Goal: Task Accomplishment & Management: Complete application form

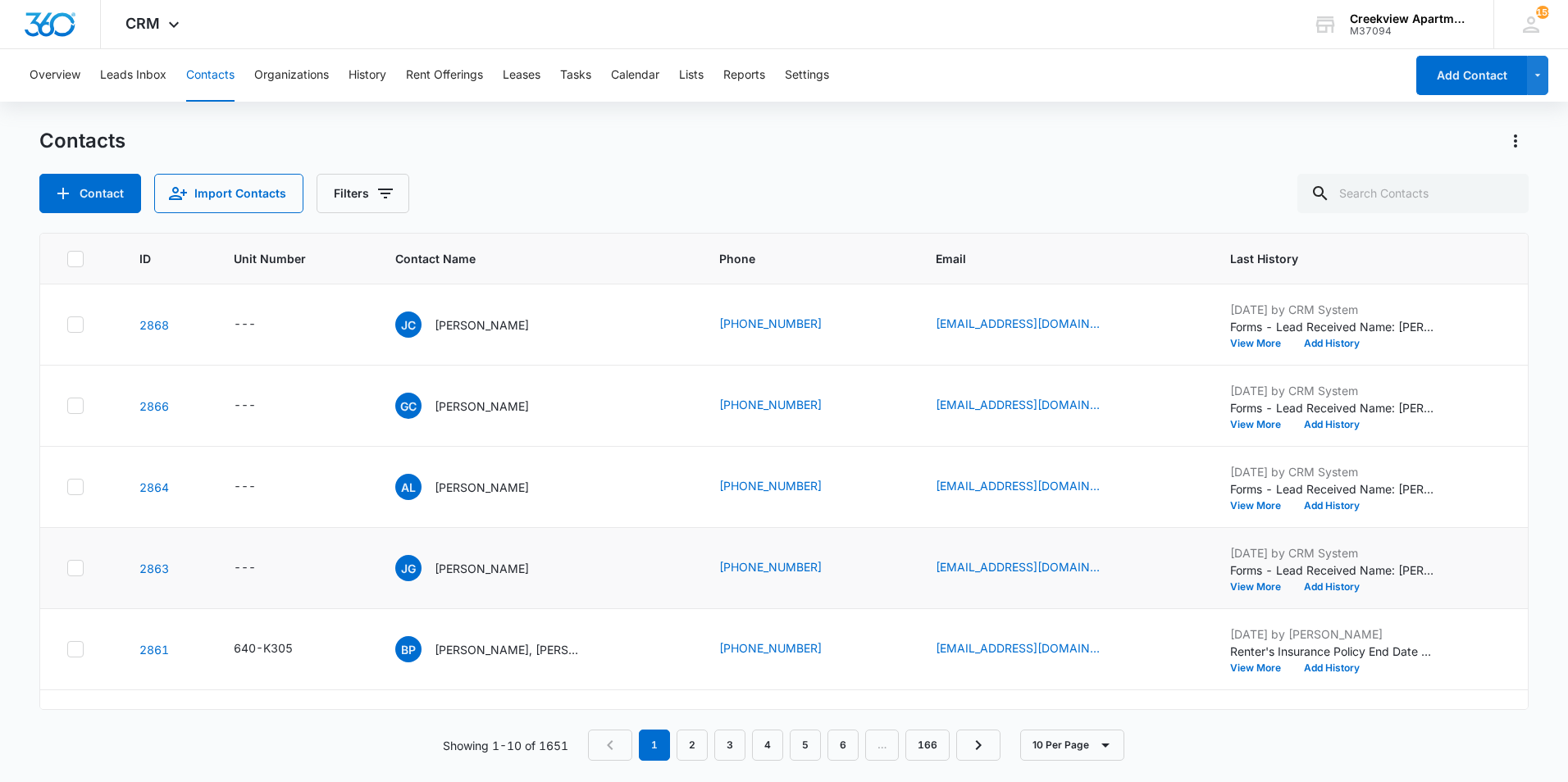
scroll to position [164, 0]
click at [1041, 141] on div "Contacts" at bounding box center [783, 141] width 1489 height 26
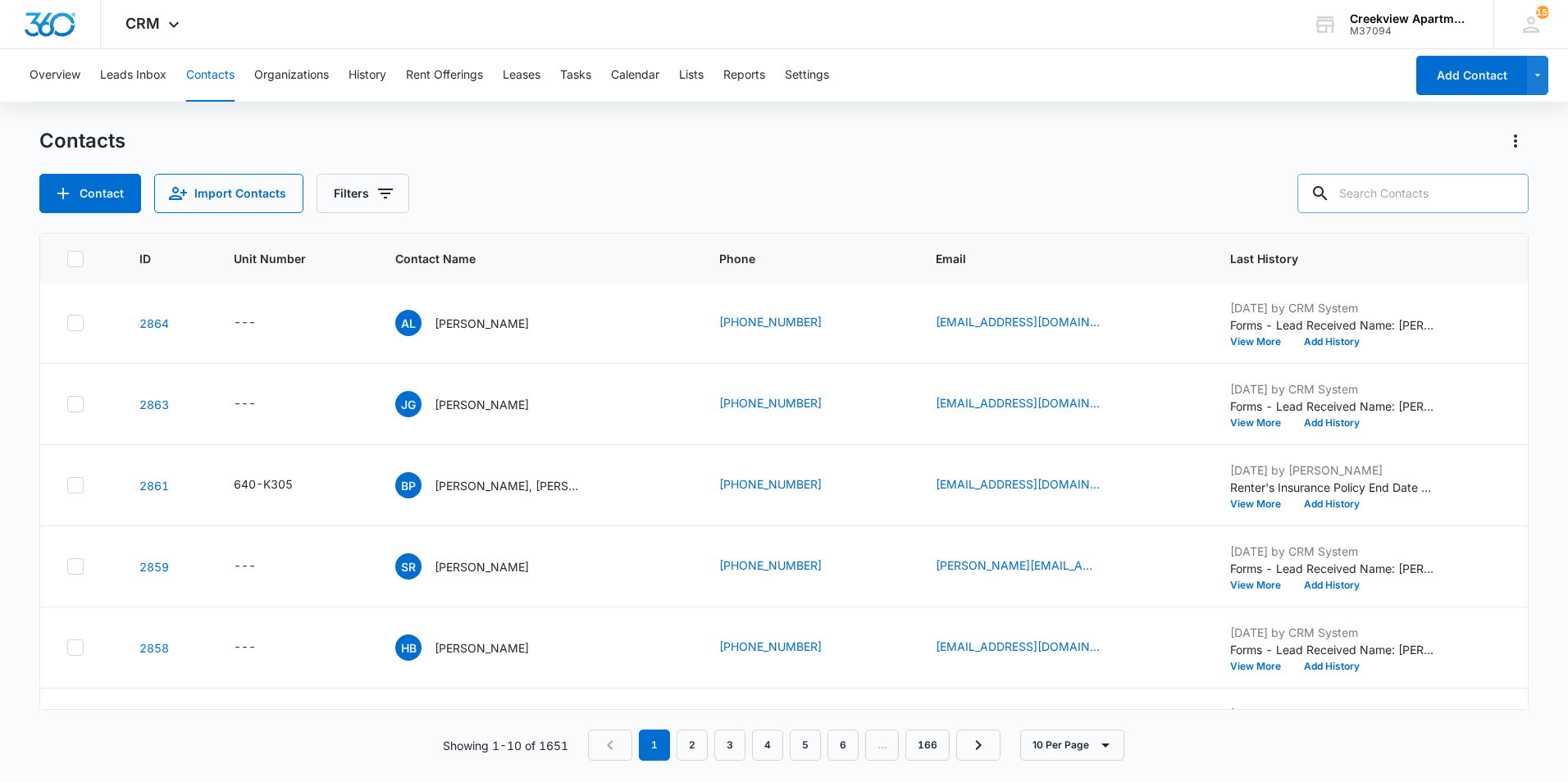
click at [1456, 193] on input "text" at bounding box center [1413, 193] width 231 height 39
type input "n105"
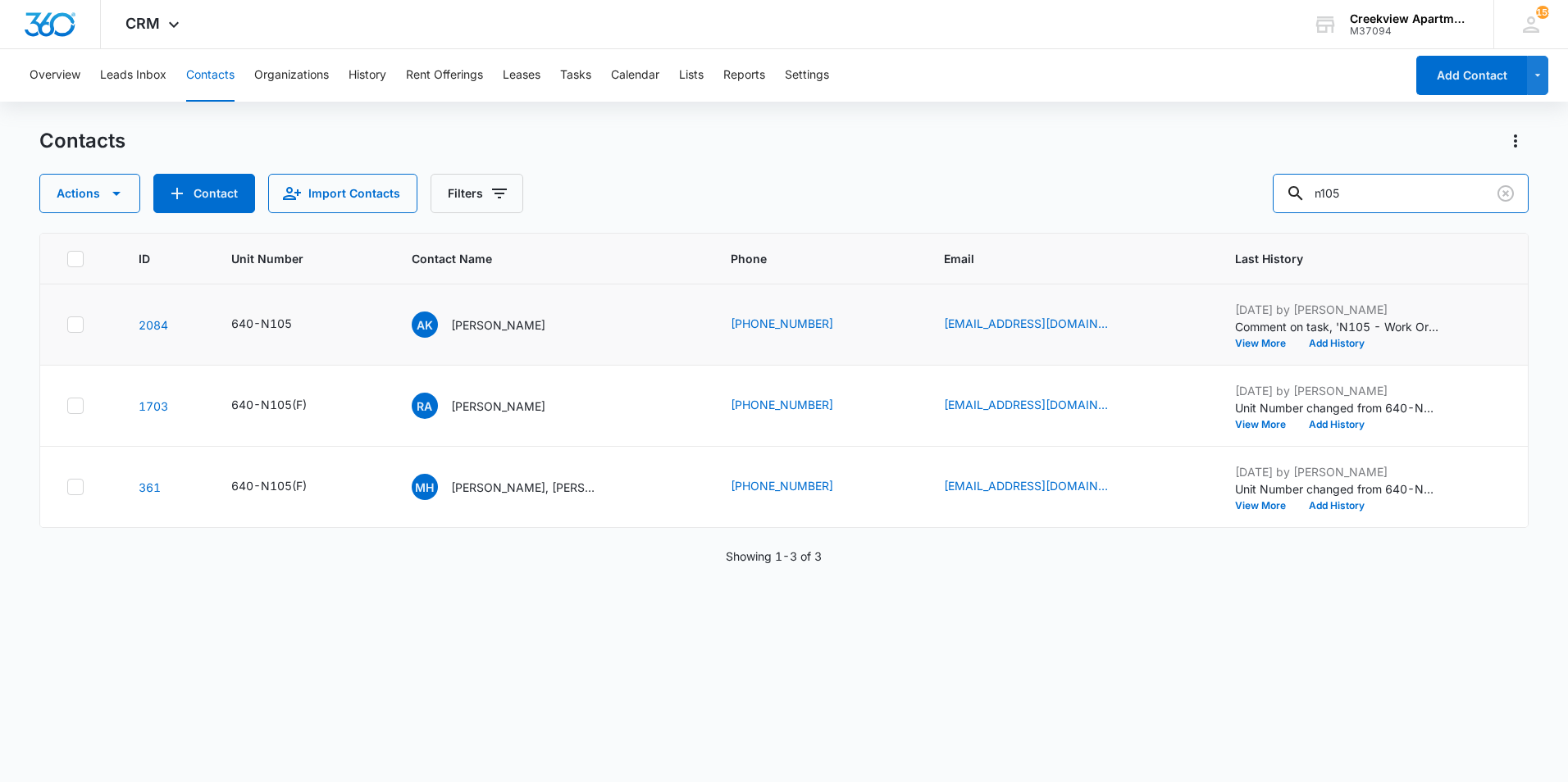
scroll to position [0, 0]
click at [482, 321] on p "[PERSON_NAME]" at bounding box center [498, 325] width 94 height 17
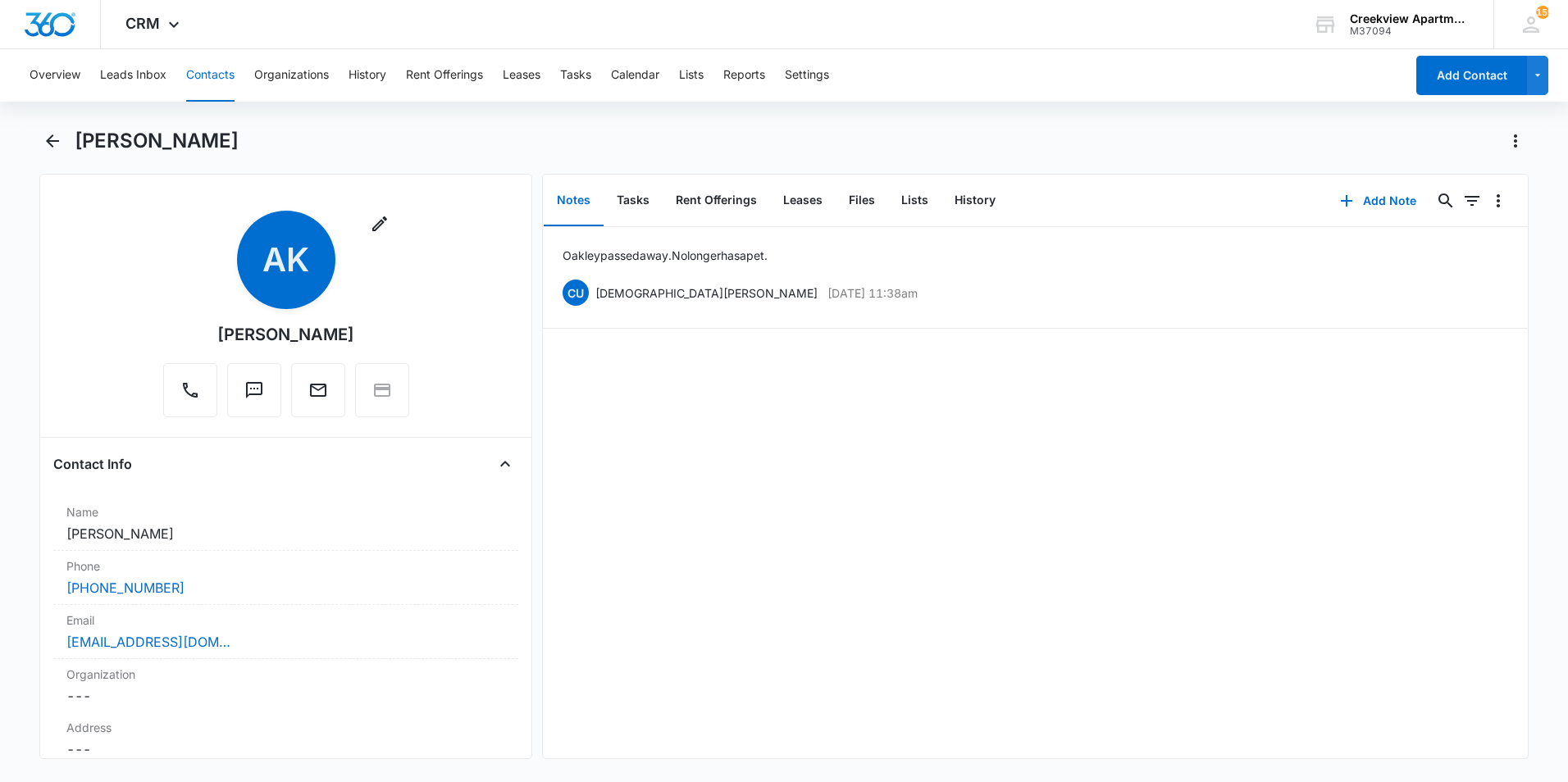
drag, startPoint x: 344, startPoint y: 337, endPoint x: 208, endPoint y: 344, distance: 136.2
click at [207, 344] on div "Remove AK [PERSON_NAME]" at bounding box center [286, 314] width 246 height 206
drag, startPoint x: 208, startPoint y: 344, endPoint x: 260, endPoint y: 339, distance: 52.2
copy div "[PERSON_NAME]"
drag, startPoint x: 783, startPoint y: 406, endPoint x: 798, endPoint y: 408, distance: 15.1
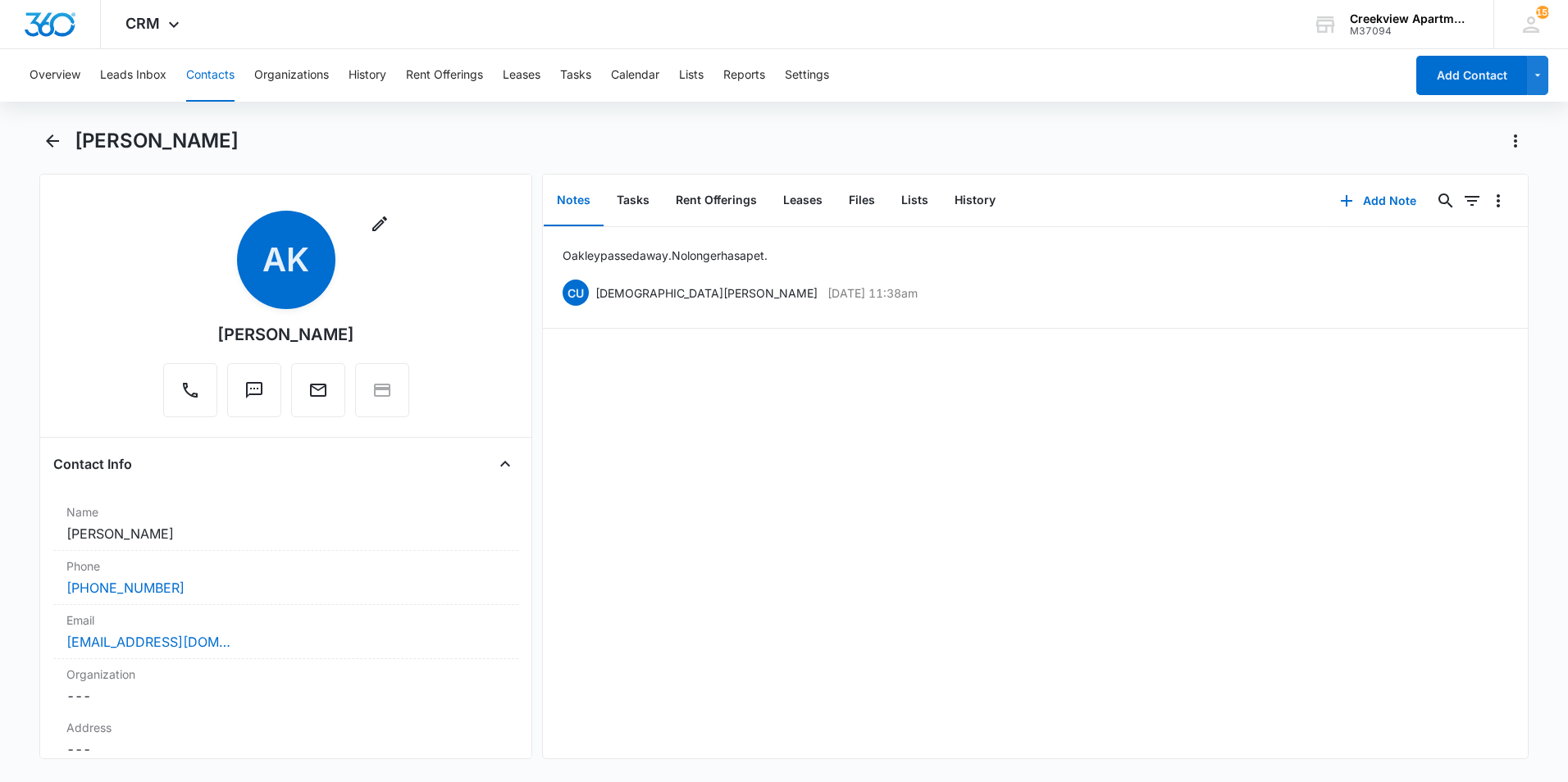
click at [797, 408] on div "[PERSON_NAME] passed away. No longer has a pet. CU [DEMOGRAPHIC_DATA][PERSON_NA…" at bounding box center [1035, 492] width 985 height 531
click at [69, 141] on div "[PERSON_NAME]" at bounding box center [783, 151] width 1489 height 46
click at [61, 141] on icon "Back" at bounding box center [53, 141] width 20 height 20
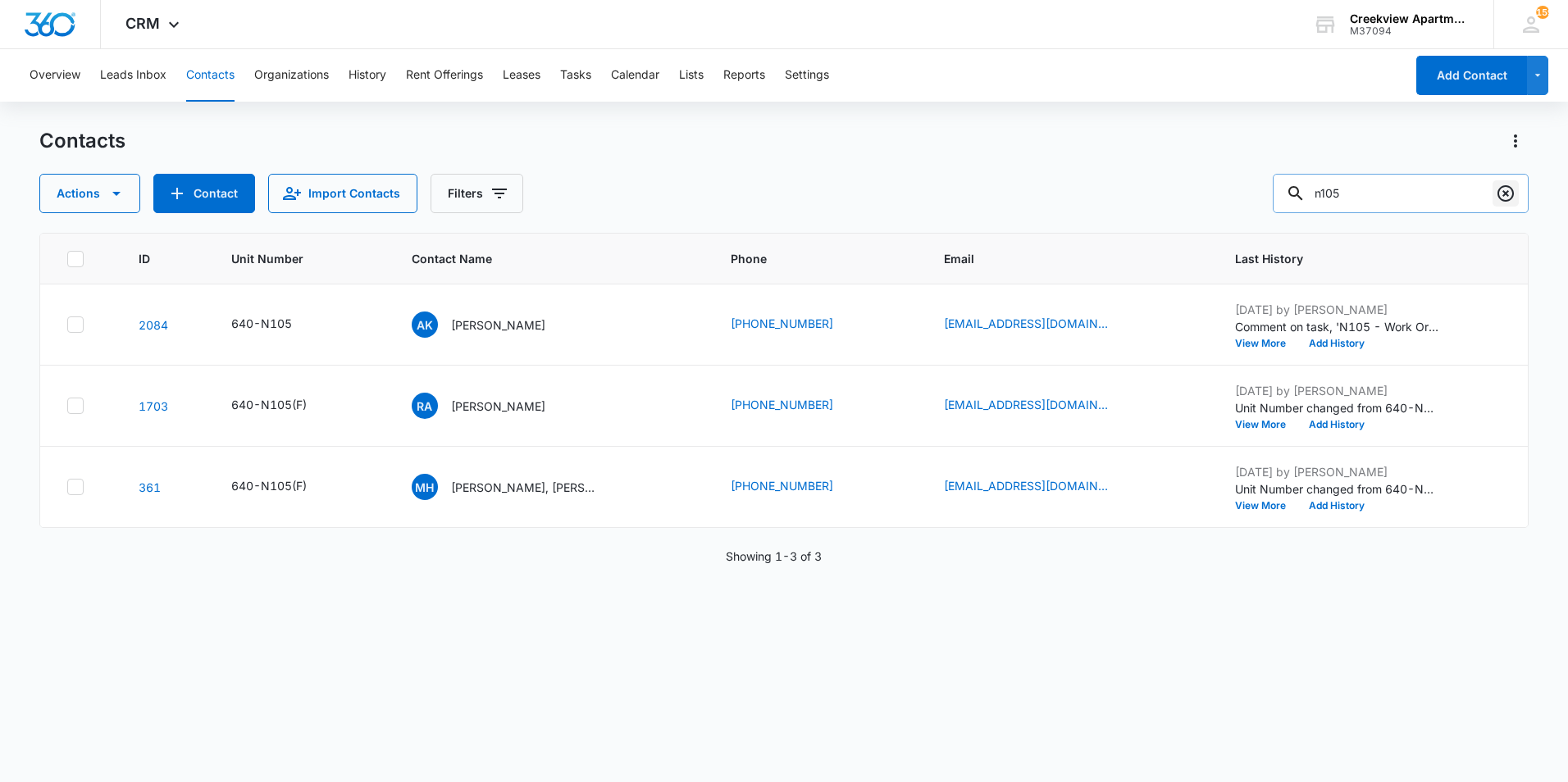
click at [1500, 187] on icon "Clear" at bounding box center [1506, 193] width 20 height 20
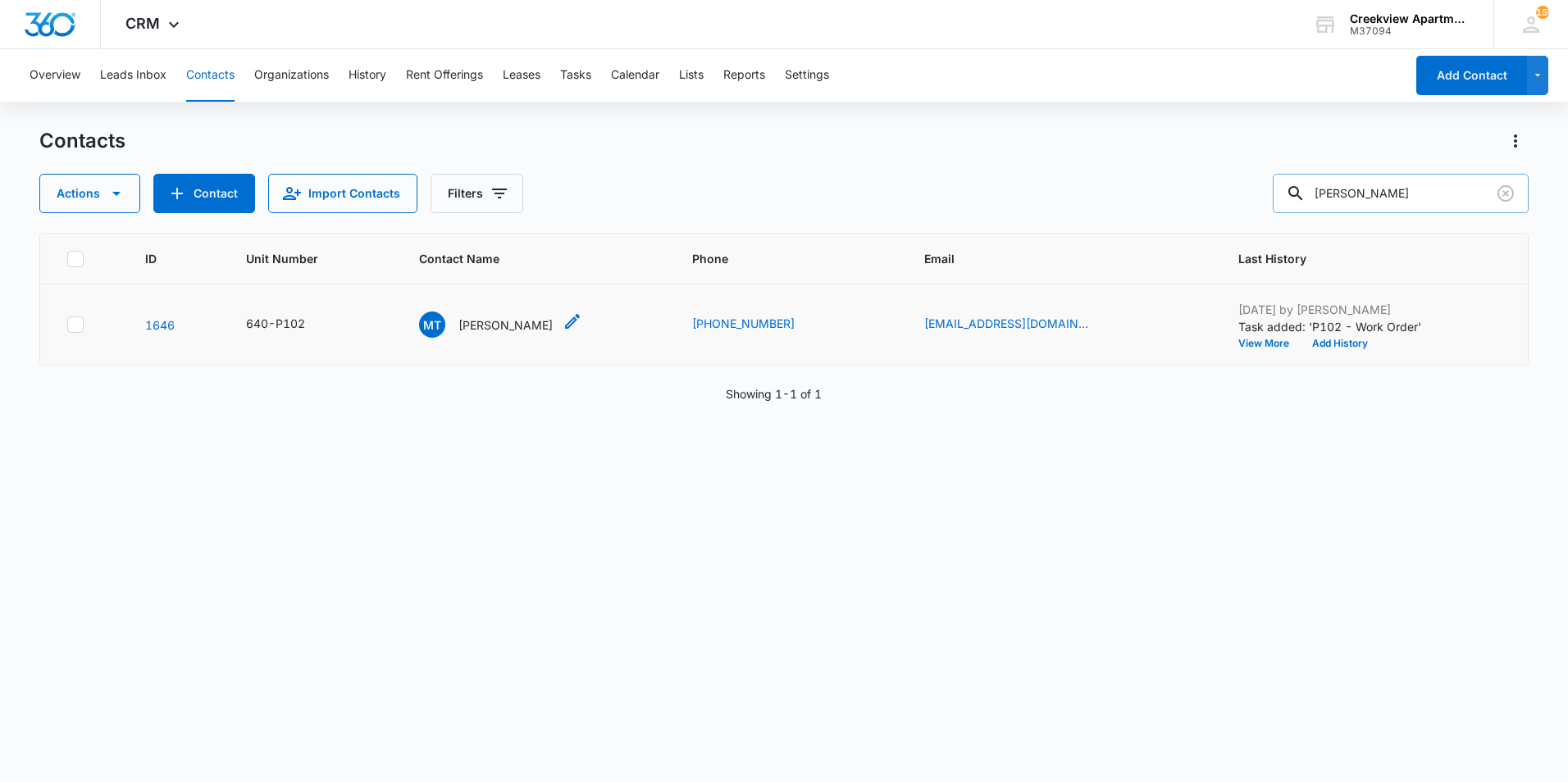
type input "[PERSON_NAME]"
click at [519, 327] on p "[PERSON_NAME]" at bounding box center [505, 325] width 94 height 17
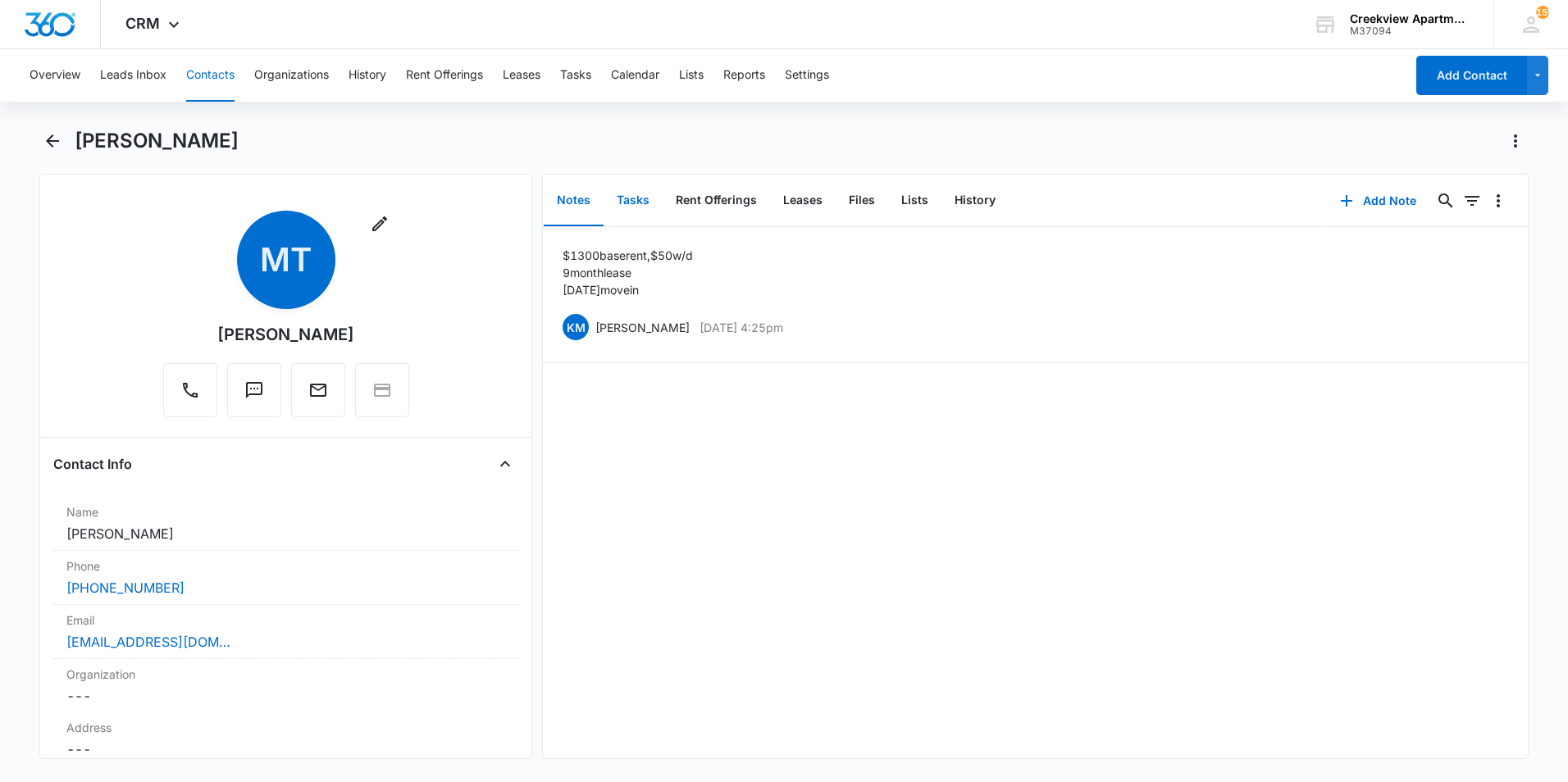
click at [650, 207] on button "Tasks" at bounding box center [633, 200] width 59 height 51
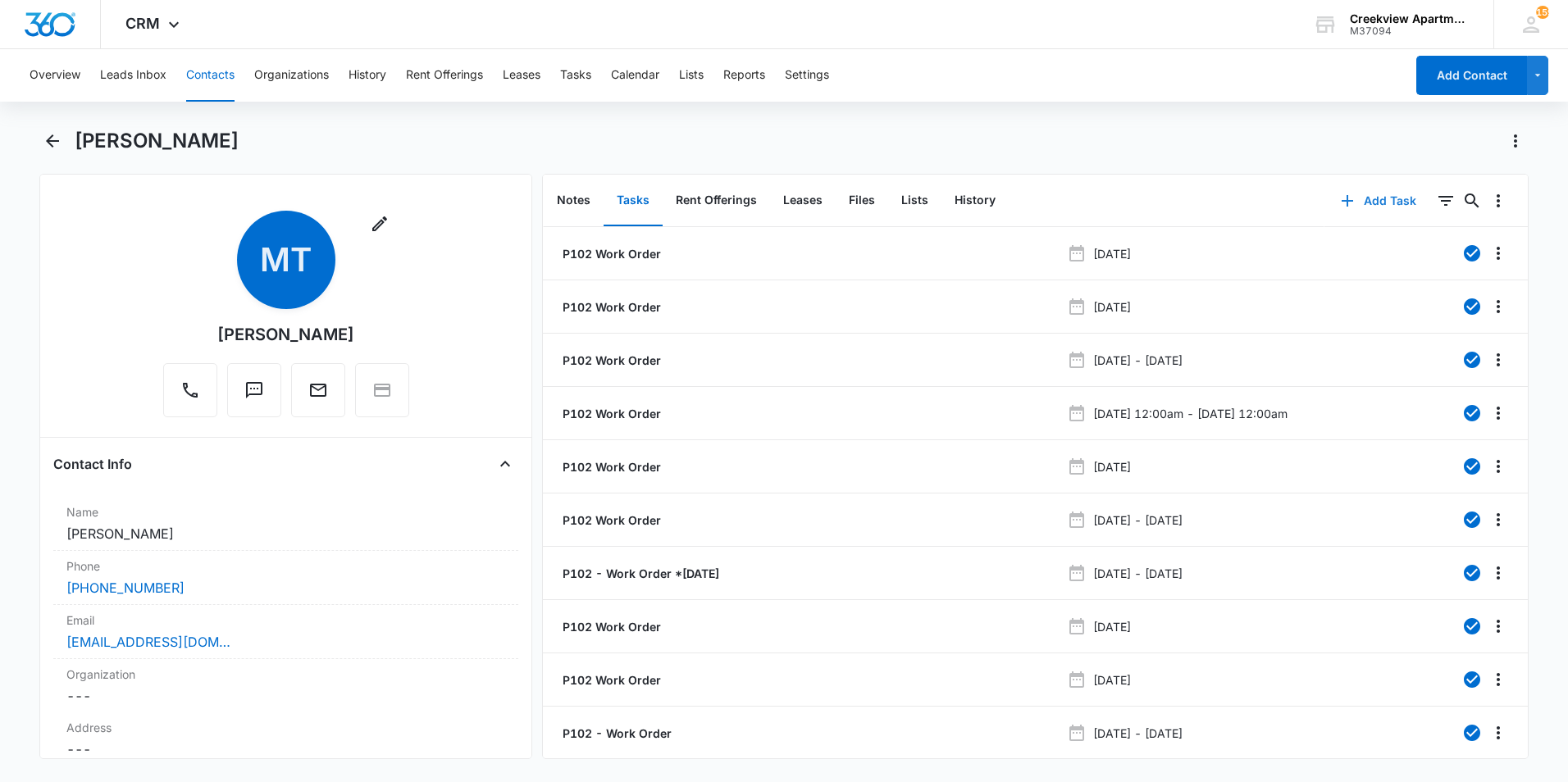
click at [1343, 205] on icon "button" at bounding box center [1347, 201] width 20 height 20
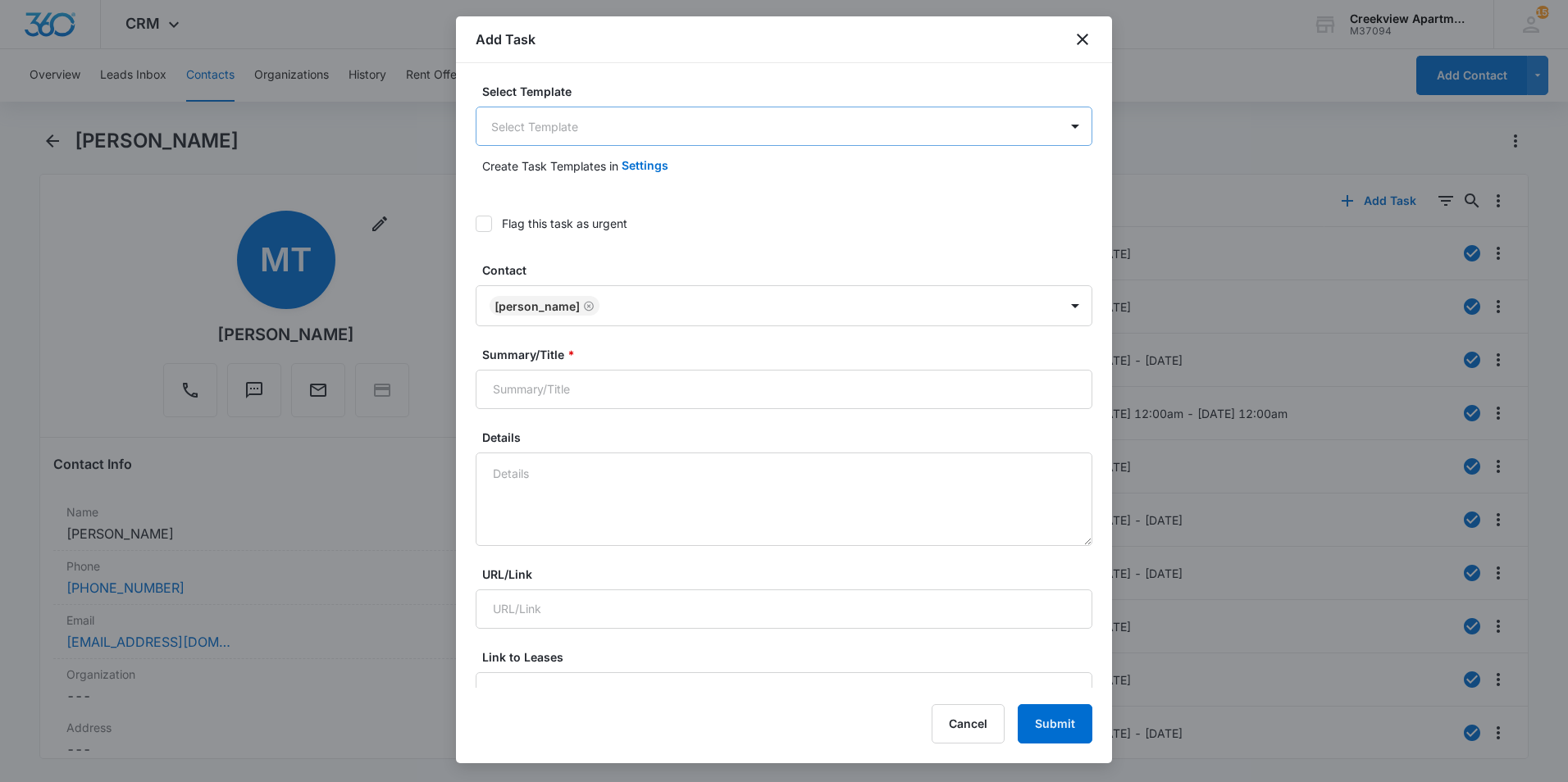
click at [547, 141] on body "CRM Apps Reputation Websites Forms CRM Email Social Content Ads Intelligence Fi…" at bounding box center [784, 391] width 1568 height 782
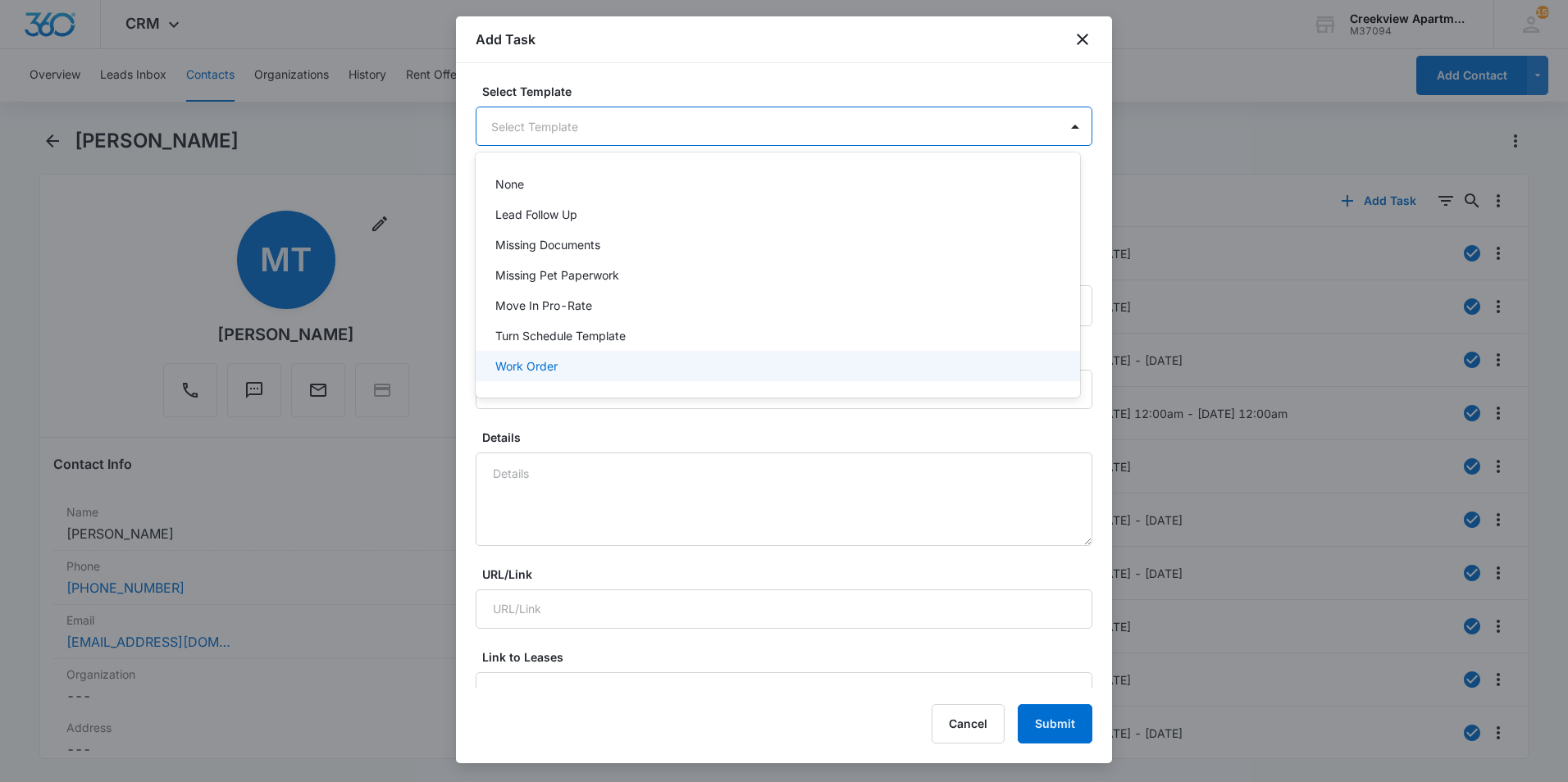
click at [527, 362] on p "Work Order" at bounding box center [527, 366] width 62 height 17
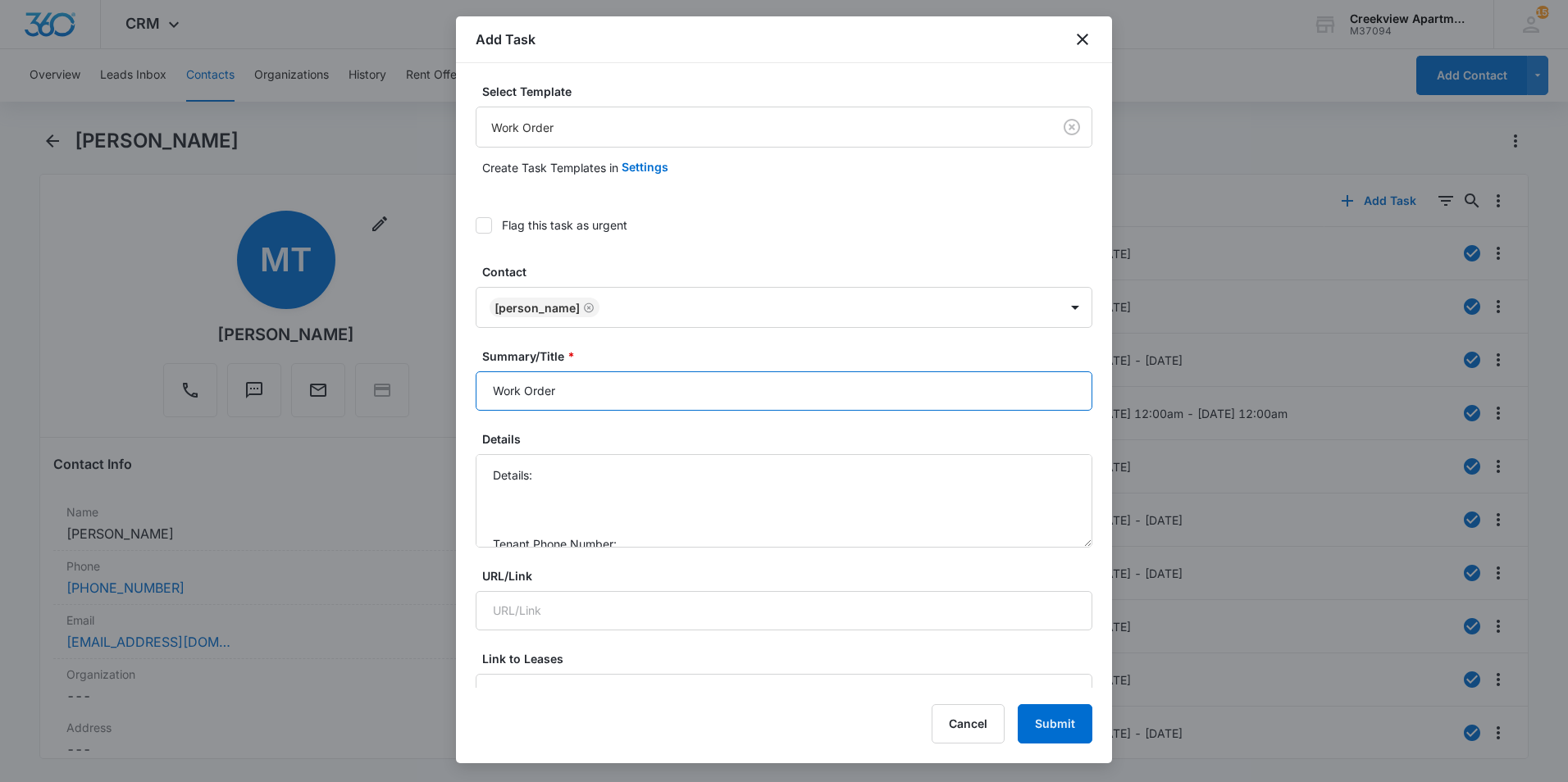
click at [489, 391] on input "Work Order" at bounding box center [783, 391] width 617 height 39
type input "P102 Work Order"
click at [746, 480] on textarea "Details: Tenant Phone Number: Call Before:" at bounding box center [783, 500] width 617 height 93
click at [737, 496] on textarea "Details: Light bulb in bathroom went out, sliding door Tenant Phone Number: Cal…" at bounding box center [783, 500] width 617 height 93
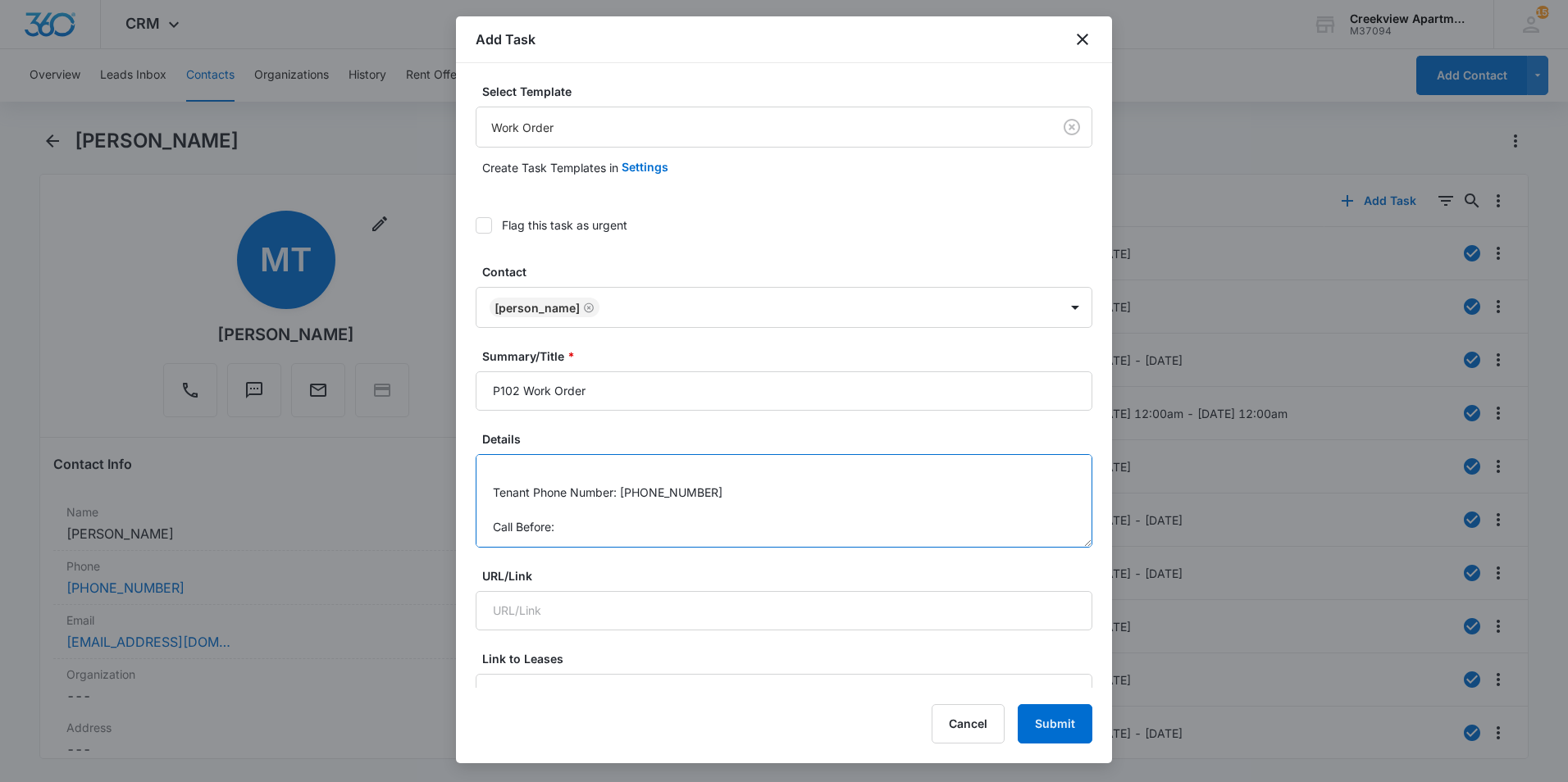
click at [677, 528] on textarea "Details: Light bulb in bathroom went out, sliding door Tenant Phone Number: [PH…" at bounding box center [783, 500] width 617 height 93
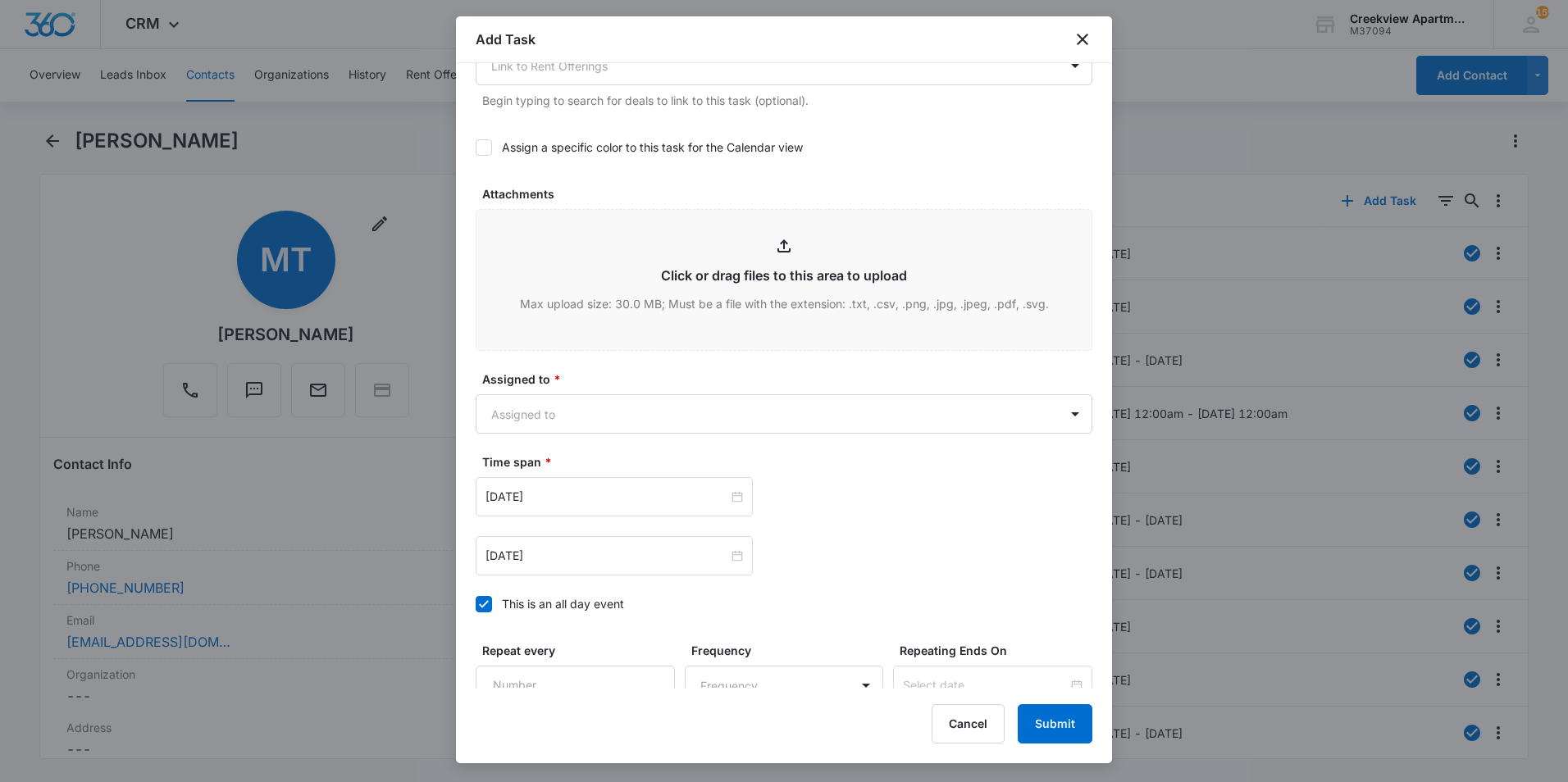
scroll to position [738, 0]
type textarea "Details: Light bulb in bathroom went out, sliding door Tenant Phone Number: [PH…"
click at [693, 412] on body "CRM Apps Reputation Websites Forms CRM Email Social Content Ads Intelligence Fi…" at bounding box center [784, 391] width 1568 height 782
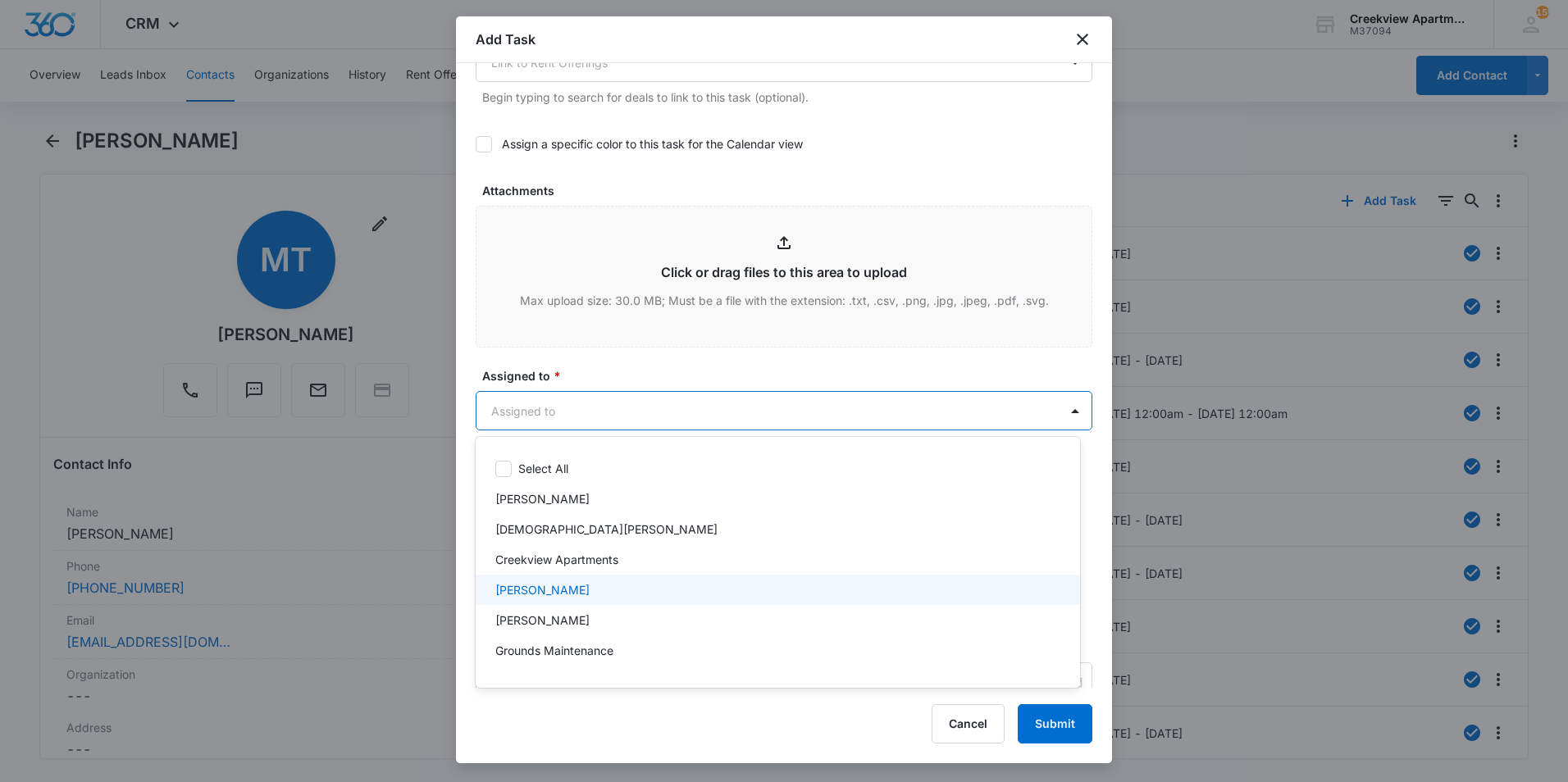
scroll to position [246, 0]
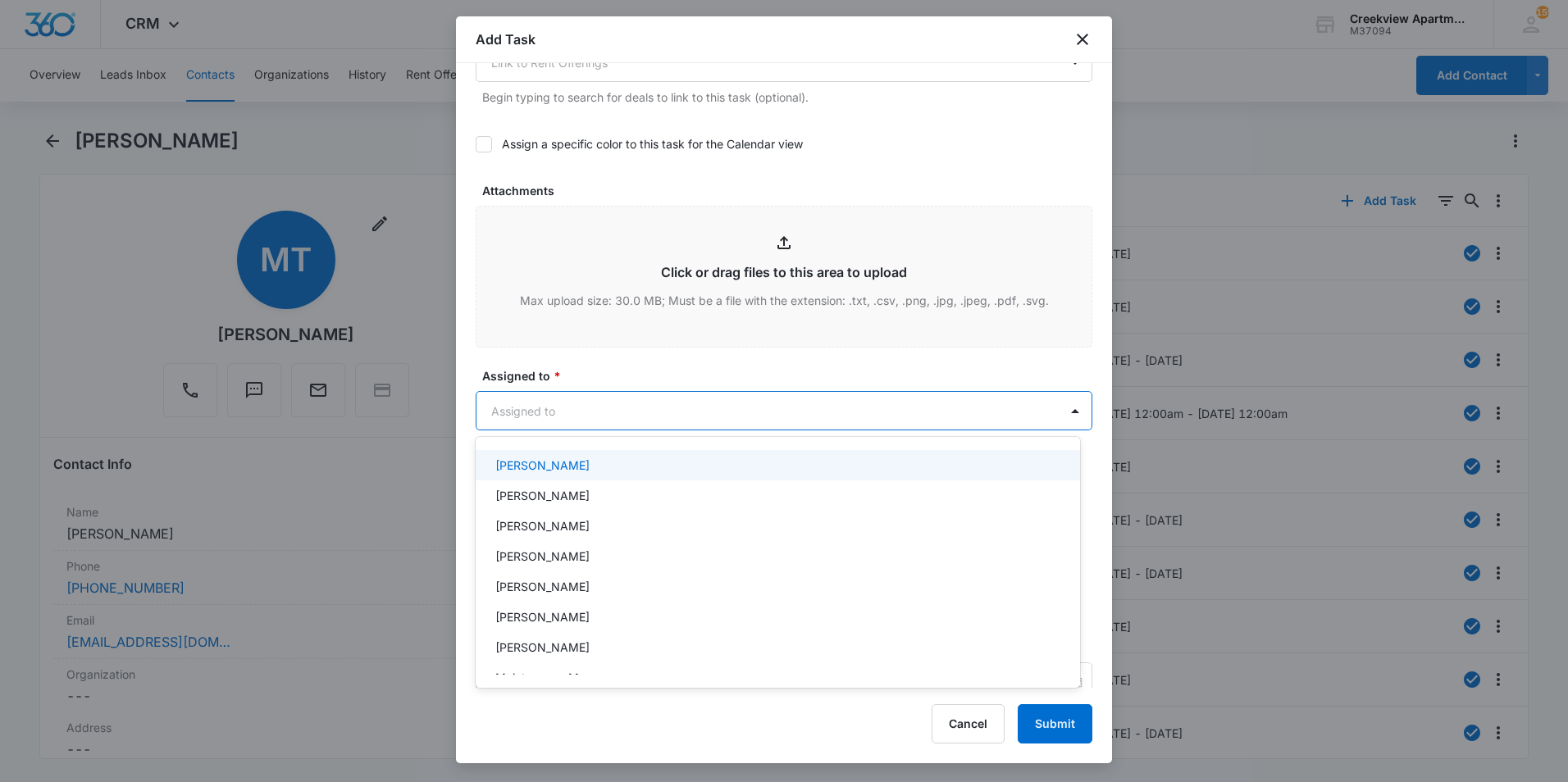
click at [541, 461] on p "[PERSON_NAME]" at bounding box center [543, 464] width 94 height 17
click at [629, 365] on div at bounding box center [784, 391] width 1568 height 782
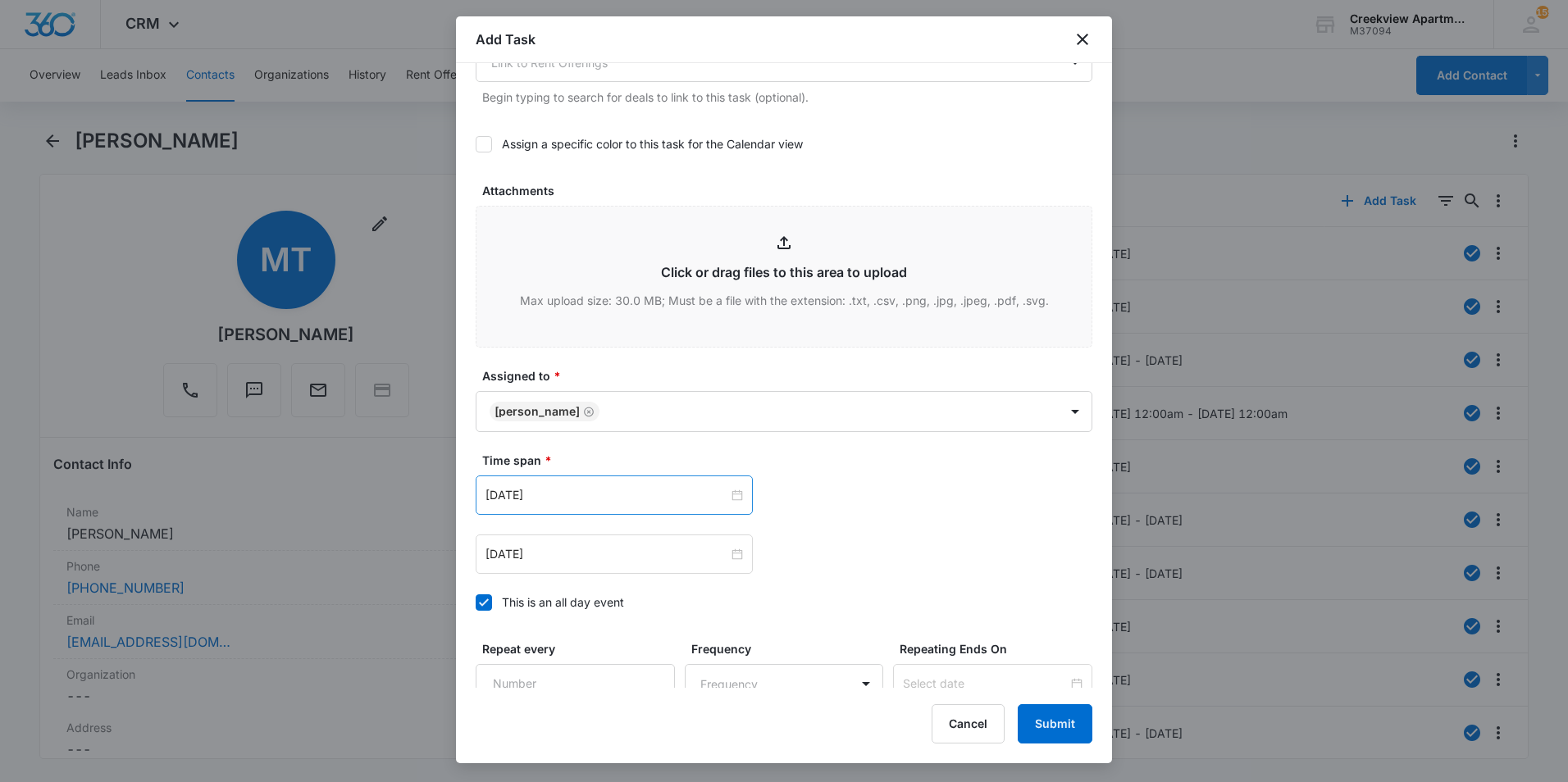
click at [594, 504] on div "[DATE]" at bounding box center [613, 495] width 277 height 39
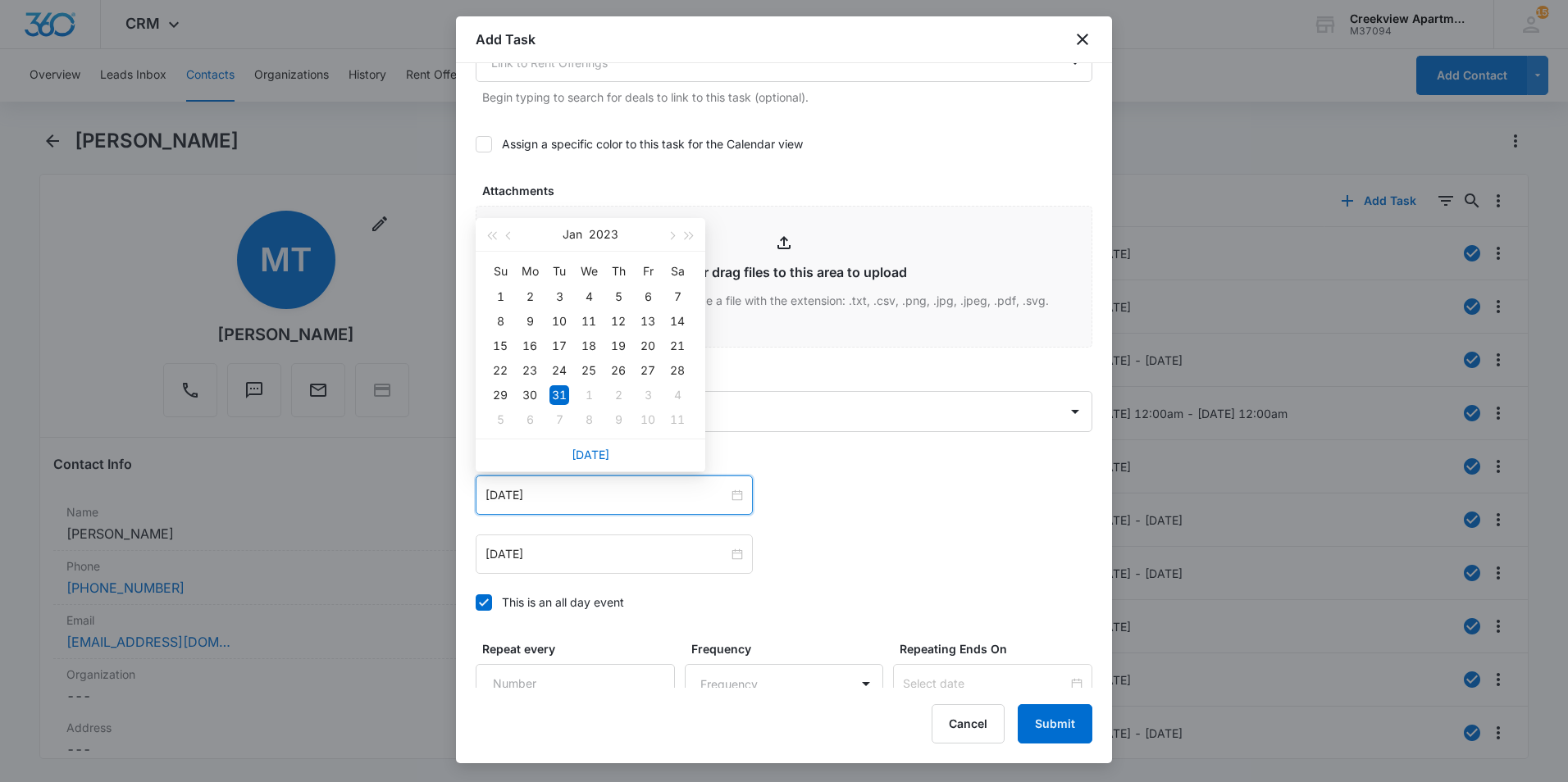
click at [594, 446] on div "[DATE]" at bounding box center [590, 455] width 230 height 33
click at [594, 455] on link "[DATE]" at bounding box center [590, 455] width 37 height 14
type input "[DATE]"
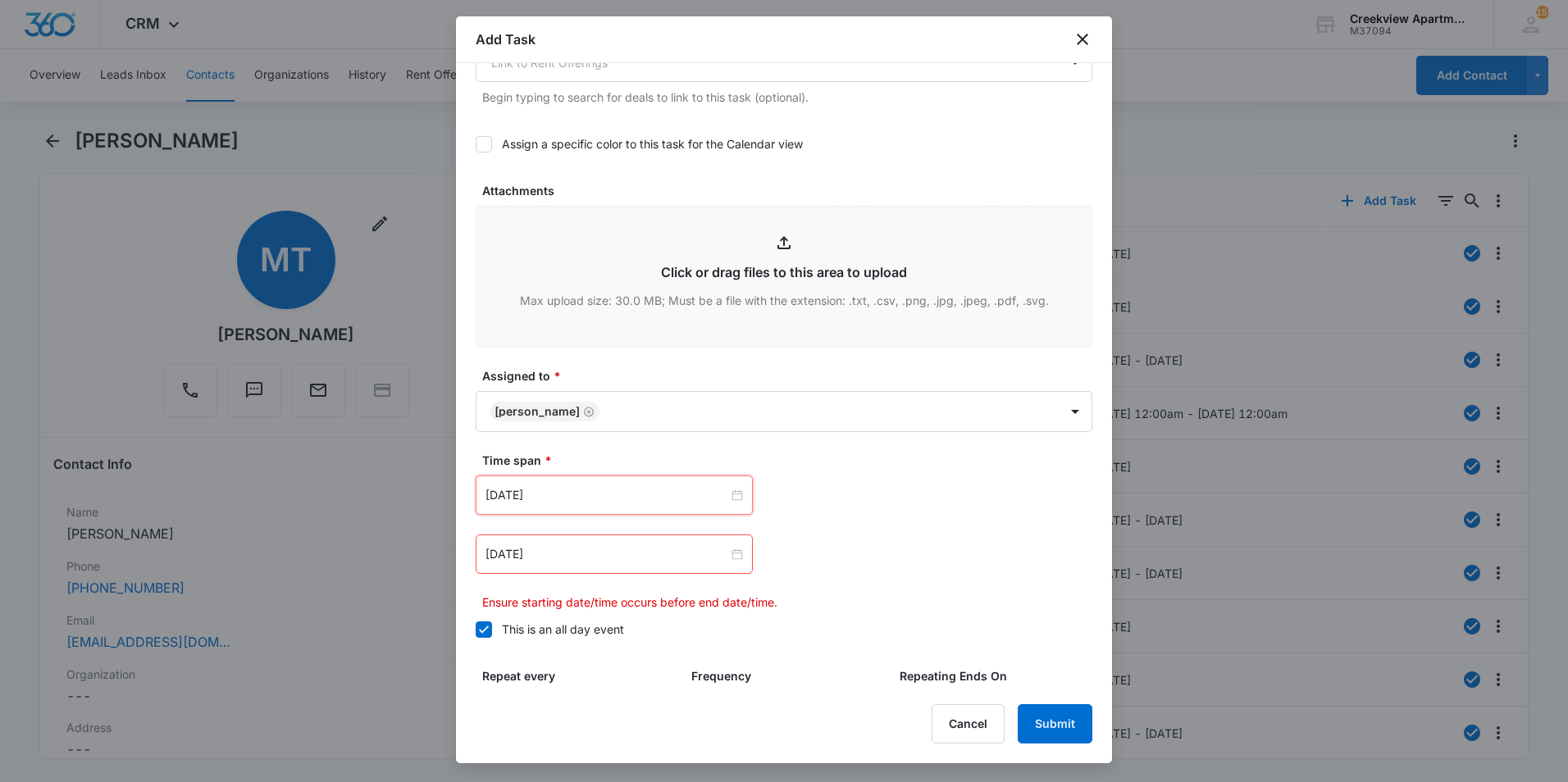
click at [643, 539] on div "[DATE]" at bounding box center [613, 554] width 277 height 39
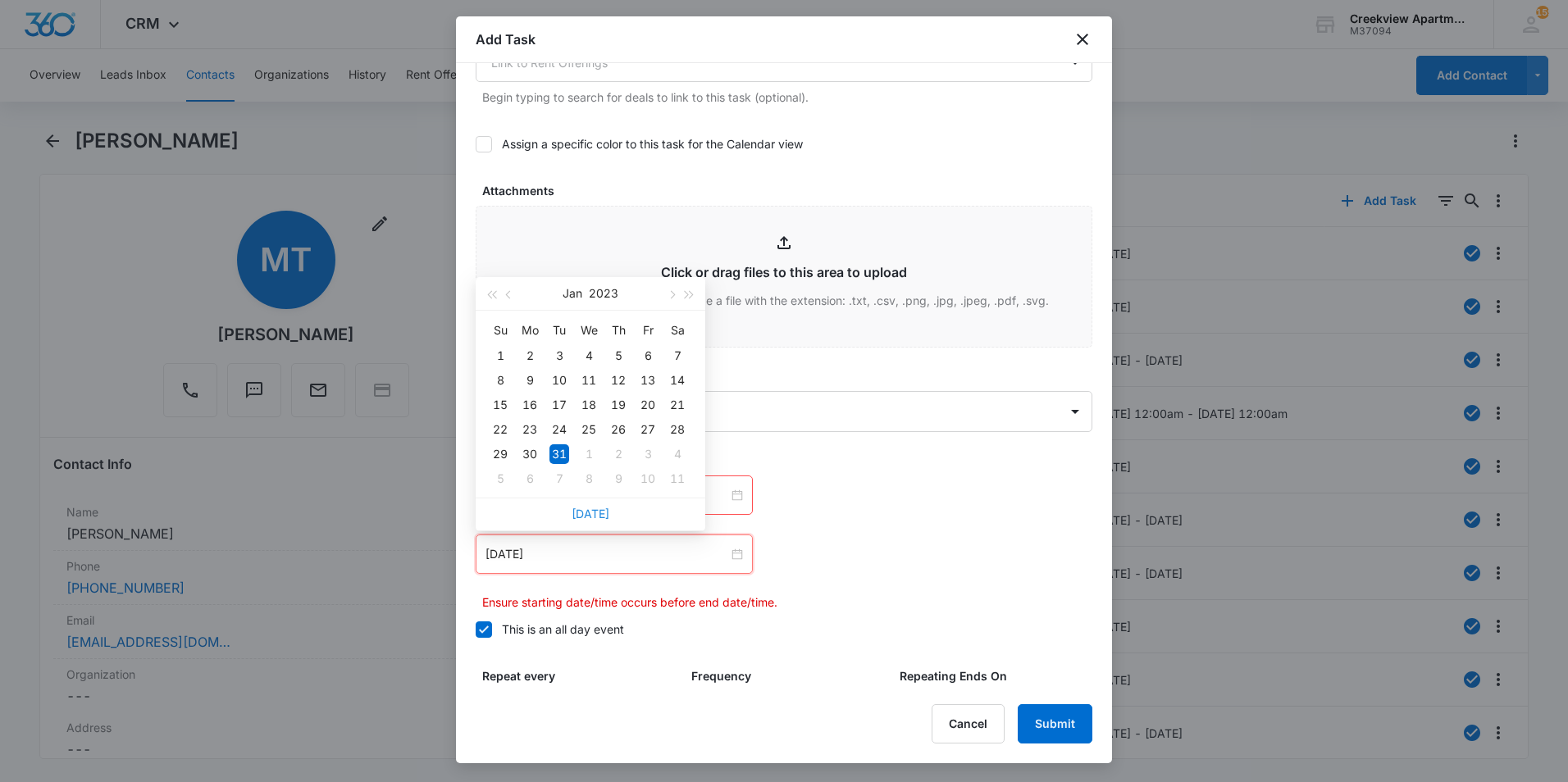
click at [600, 515] on link "[DATE]" at bounding box center [590, 513] width 37 height 14
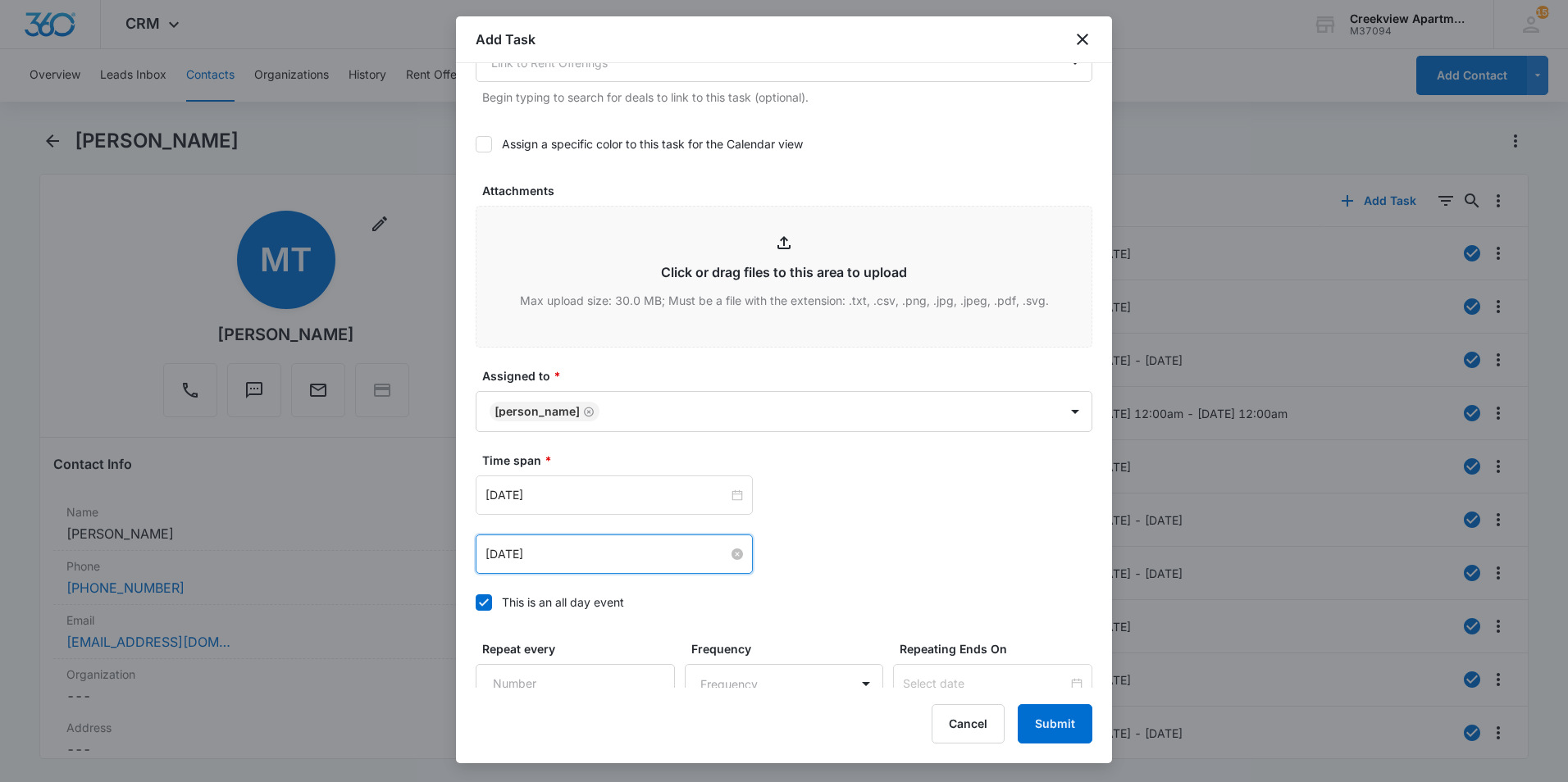
click at [611, 557] on input "[DATE]" at bounding box center [606, 554] width 243 height 18
type input "[DATE]"
click at [595, 383] on div "8" at bounding box center [589, 380] width 20 height 20
click at [1048, 722] on button "Submit" at bounding box center [1055, 723] width 75 height 39
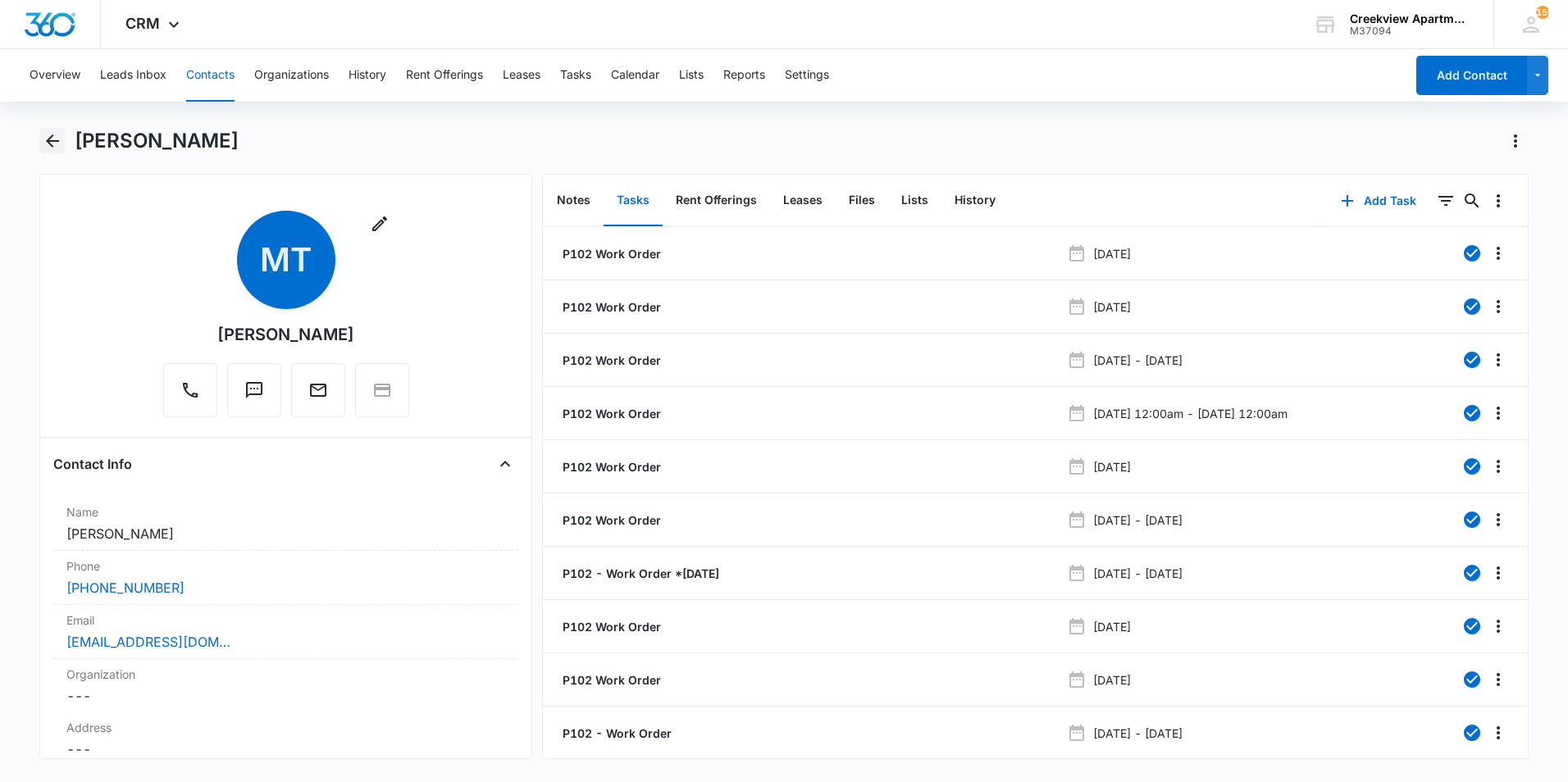
click at [47, 133] on icon "Back" at bounding box center [53, 141] width 20 height 20
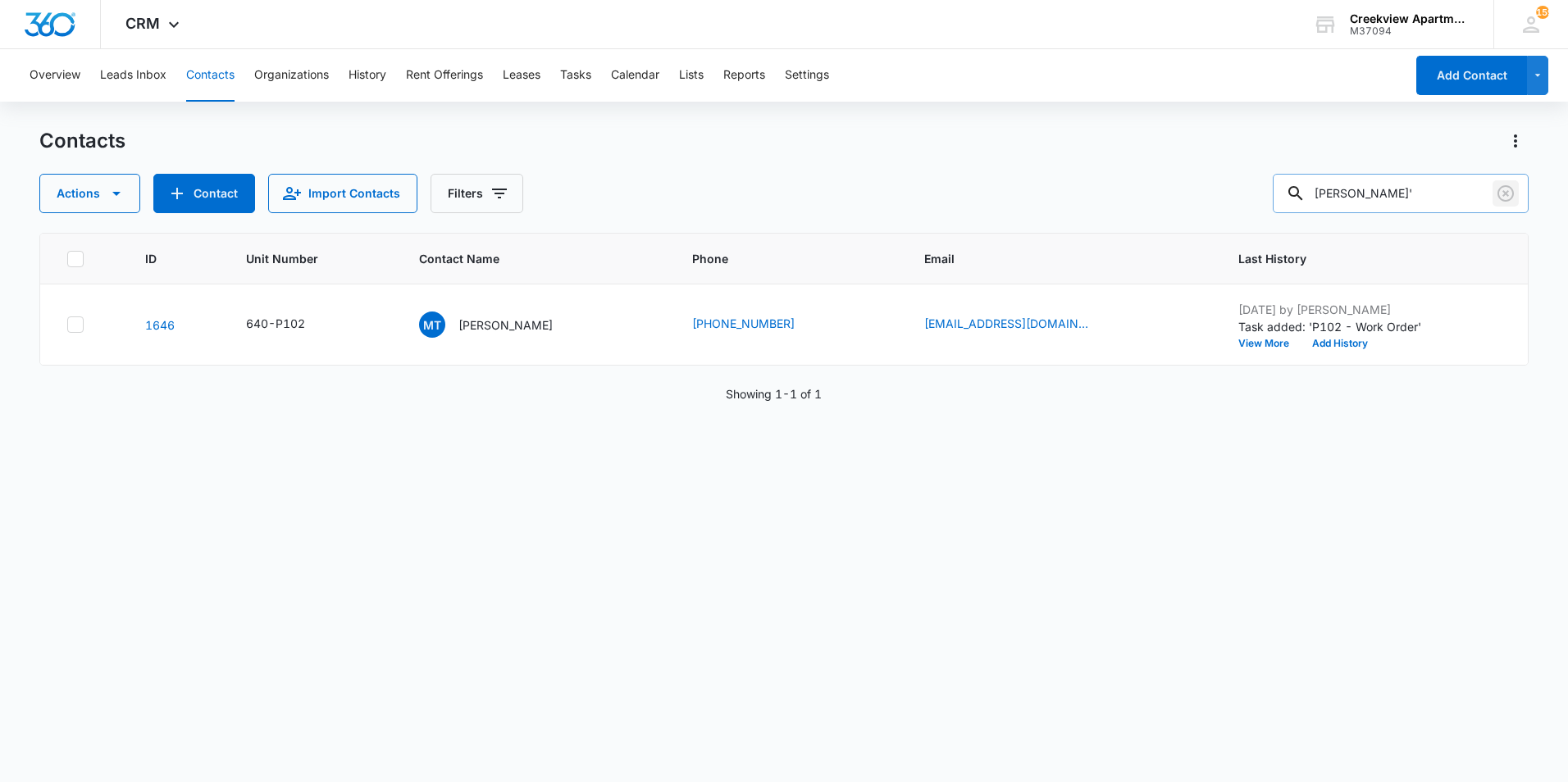
click at [1507, 197] on icon "Clear" at bounding box center [1506, 193] width 20 height 20
